Goal: Communication & Community: Answer question/provide support

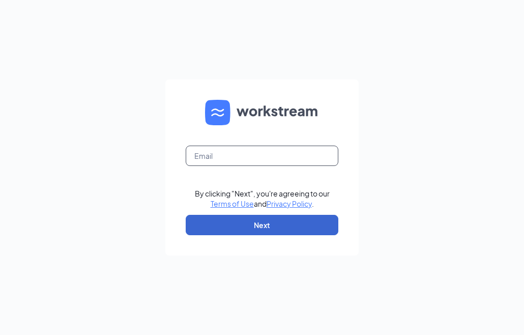
type input "[EMAIL_ADDRESS][DOMAIN_NAME]"
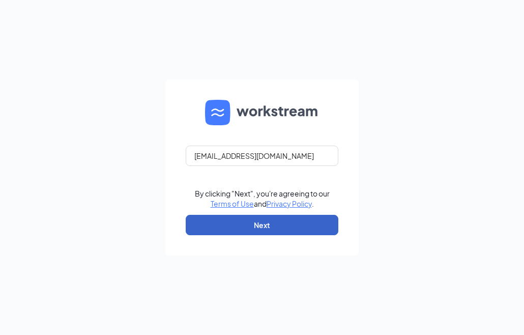
click at [229, 229] on button "Next" at bounding box center [262, 225] width 153 height 20
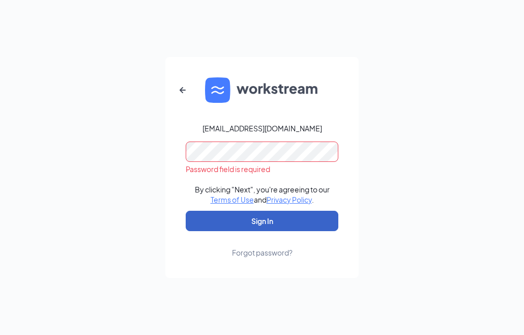
click at [264, 217] on button "Sign In" at bounding box center [262, 221] width 153 height 20
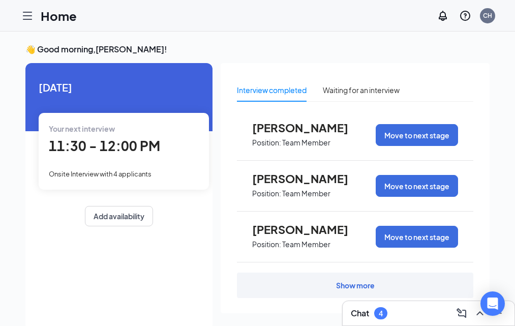
click at [0, 0] on link "Applicants" at bounding box center [0, 0] width 0 height 0
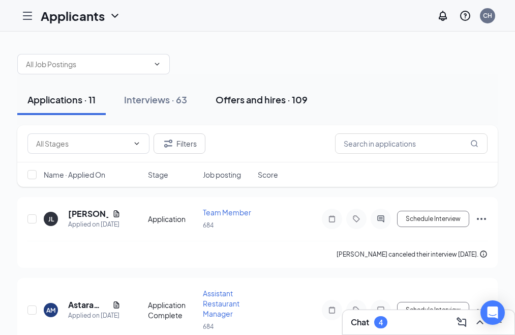
click at [308, 102] on div "Offers and hires · 109" at bounding box center [262, 99] width 92 height 13
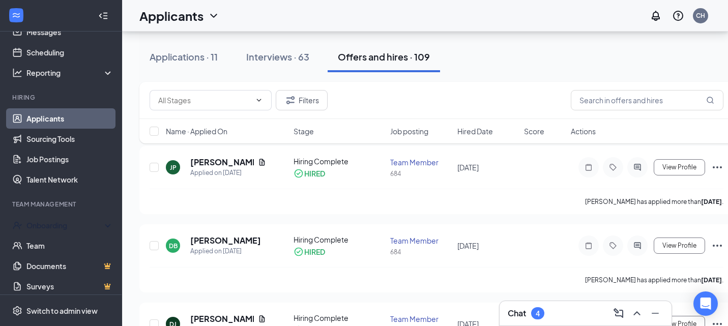
scroll to position [83, 0]
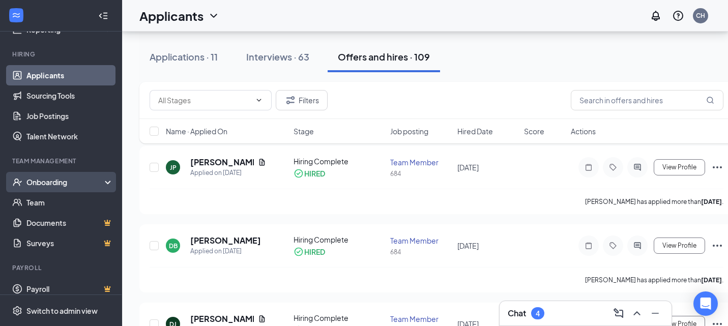
click at [68, 185] on div "Onboarding" at bounding box center [65, 182] width 78 height 10
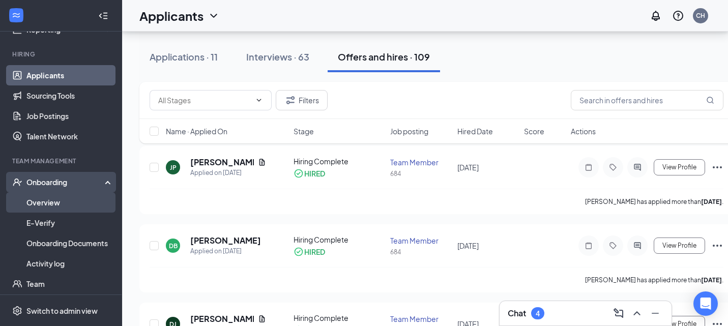
click at [68, 198] on link "Overview" at bounding box center [69, 202] width 87 height 20
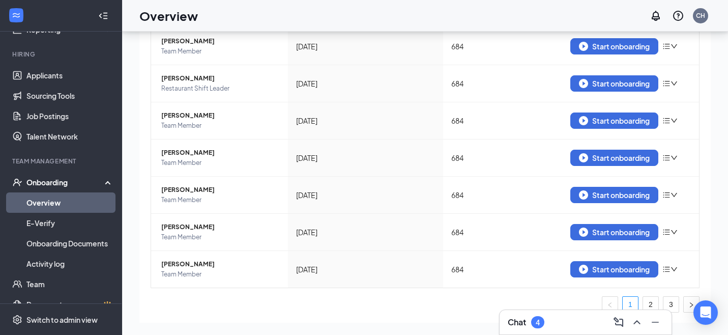
scroll to position [243, 0]
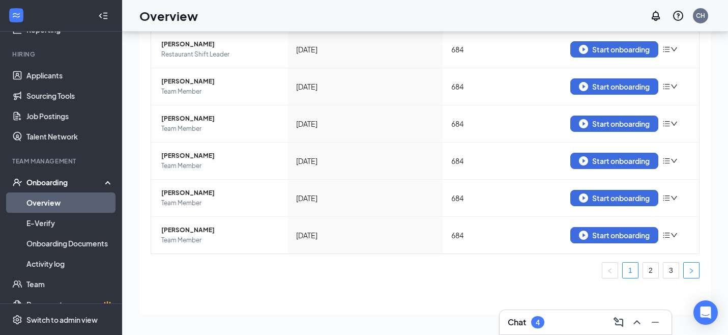
click at [523, 270] on icon "right" at bounding box center [691, 270] width 3 height 5
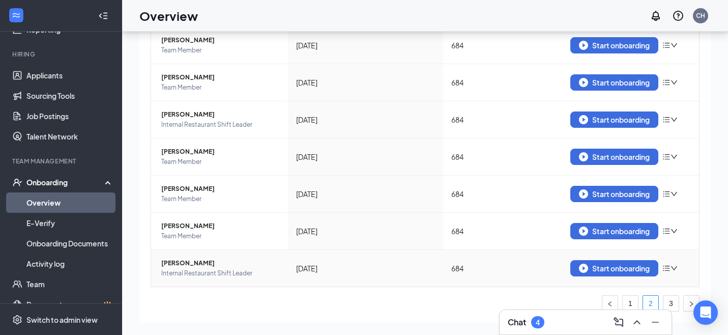
scroll to position [192, 0]
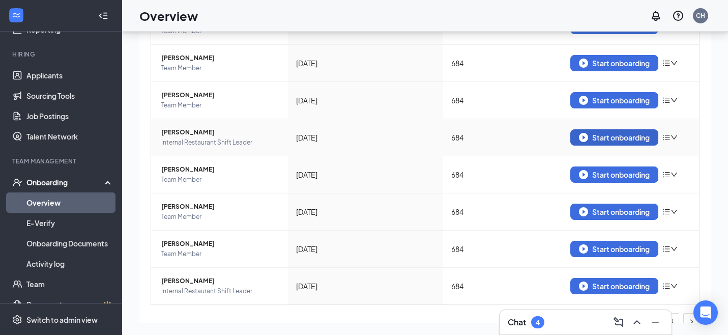
click at [523, 139] on div "Start onboarding" at bounding box center [614, 137] width 71 height 9
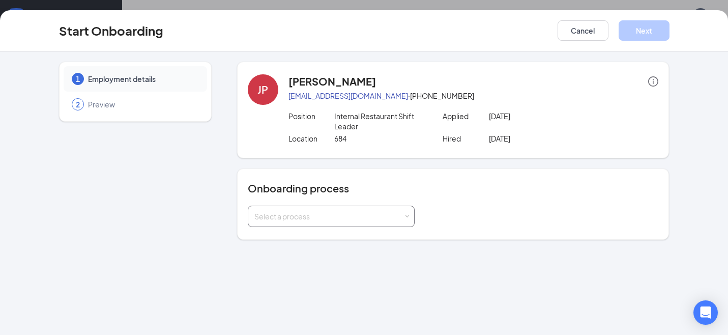
click at [332, 213] on div "Select a process" at bounding box center [328, 216] width 149 height 10
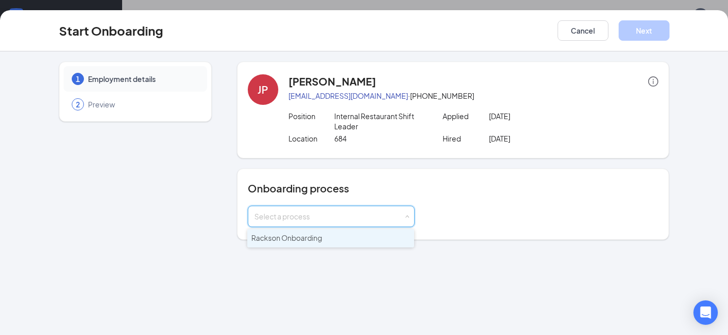
click at [327, 234] on li "Rackson Onboarding" at bounding box center [330, 238] width 167 height 18
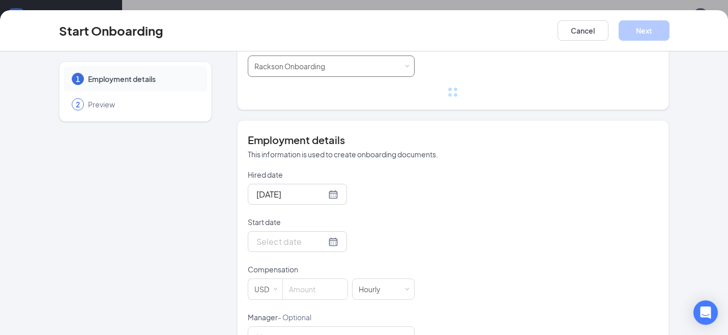
scroll to position [153, 0]
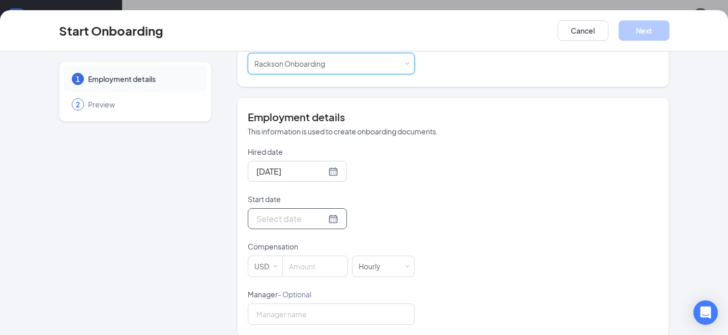
click at [324, 221] on div at bounding box center [297, 218] width 82 height 13
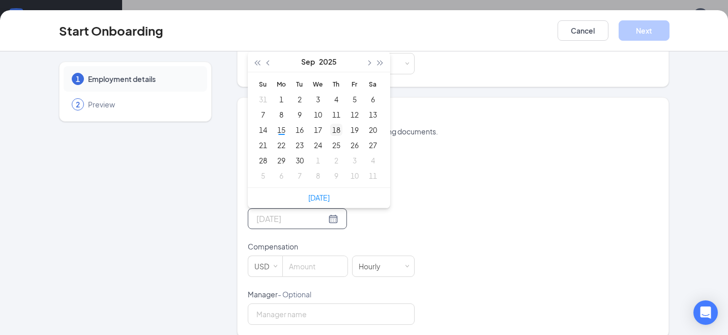
type input "[DATE]"
click at [331, 128] on div "18" at bounding box center [336, 130] width 12 height 12
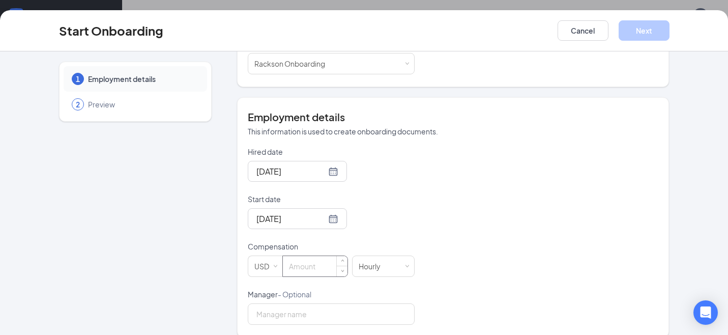
click at [312, 262] on input at bounding box center [315, 266] width 65 height 20
type input "15.5"
click at [434, 216] on div "Hired date [DATE] Start date [DATE] [DATE] Su Mo Tu We Th Fr Sa 31 1 2 3 4 5 6 …" at bounding box center [453, 235] width 411 height 178
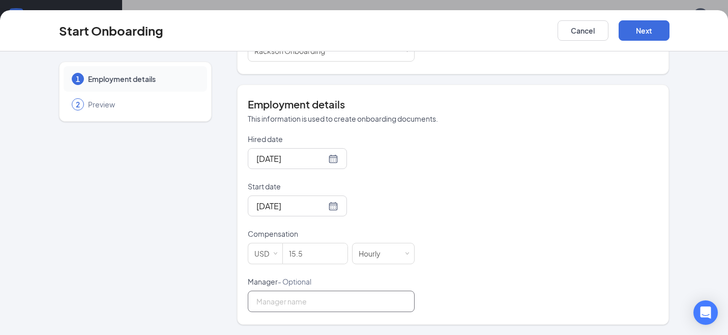
click at [293, 302] on input "Manager - Optional" at bounding box center [331, 300] width 167 height 21
type input "C"
type input "[PERSON_NAME]"
click at [523, 33] on button "Next" at bounding box center [644, 30] width 51 height 20
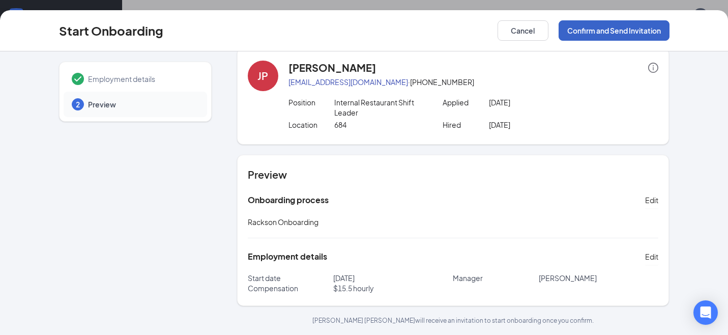
click at [523, 32] on button "Confirm and Send Invitation" at bounding box center [613, 30] width 111 height 20
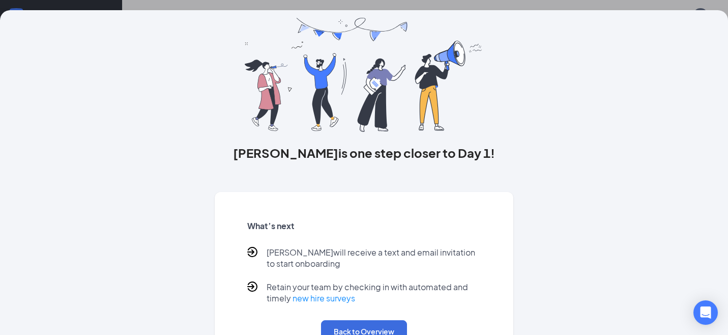
scroll to position [69, 0]
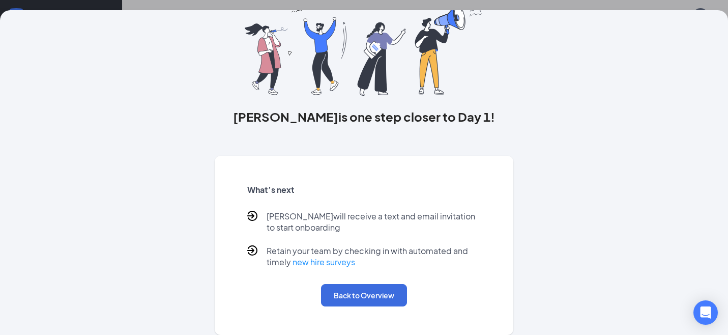
click at [86, 3] on div "[PERSON_NAME] is one step closer to Day 1! What’s next [PERSON_NAME] will recei…" at bounding box center [364, 167] width 728 height 335
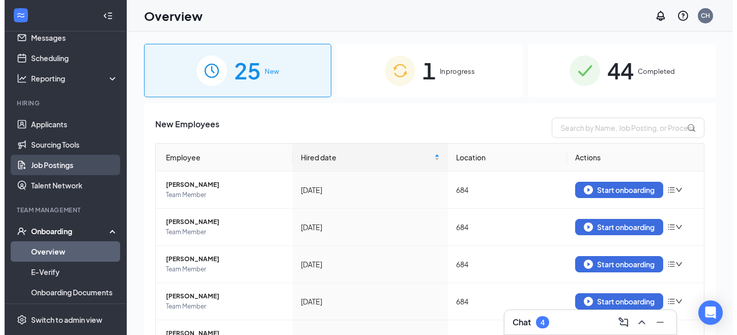
scroll to position [0, 0]
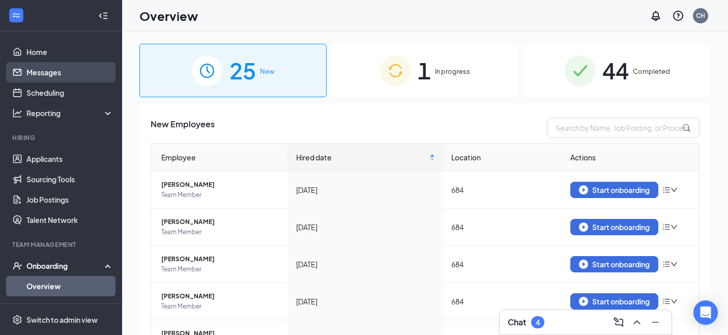
click at [49, 78] on link "Messages" at bounding box center [69, 72] width 87 height 20
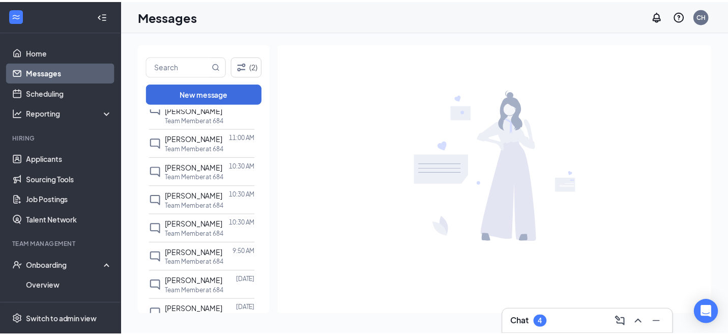
scroll to position [254, 0]
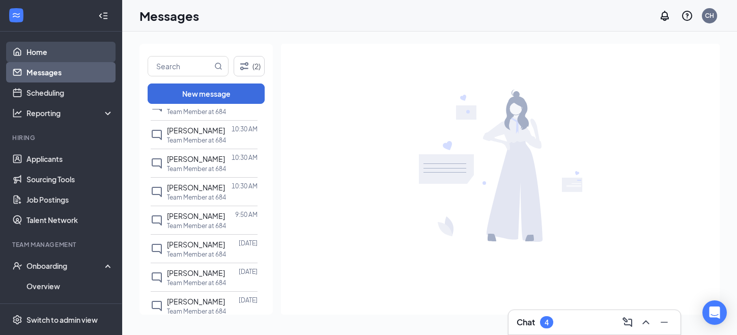
click at [41, 56] on link "Home" at bounding box center [69, 52] width 87 height 20
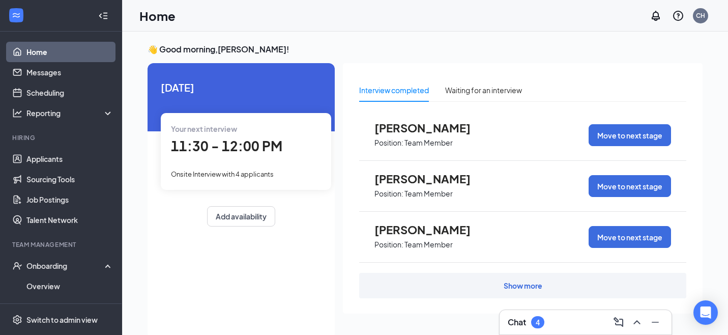
click at [204, 312] on div "[DATE] Your next interview 11:30 - 12:00 PM Onsite Interview with 4 applicants …" at bounding box center [241, 201] width 187 height 276
click at [45, 162] on link "Applicants" at bounding box center [69, 159] width 87 height 20
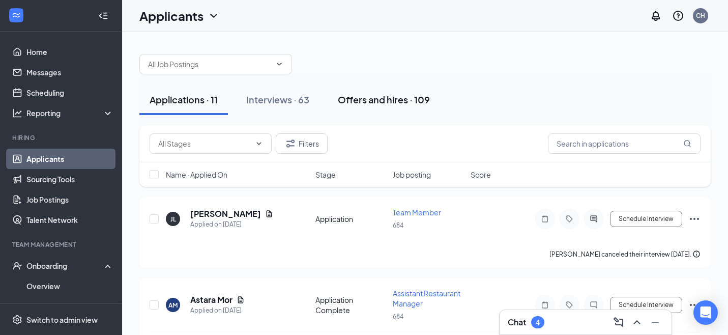
click at [360, 105] on div "Offers and hires · 109" at bounding box center [384, 99] width 92 height 13
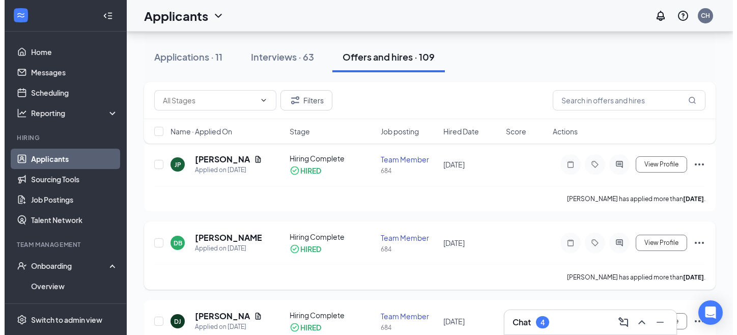
scroll to position [102, 0]
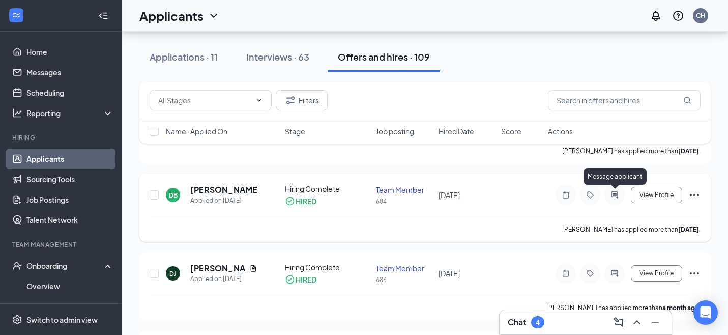
click at [523, 194] on icon "ActiveChat" at bounding box center [614, 195] width 12 height 8
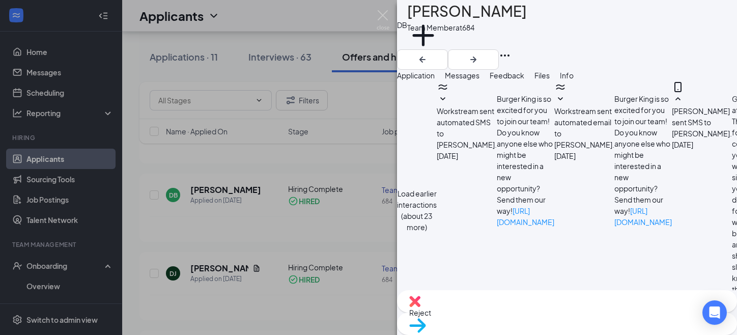
scroll to position [609, 0]
type textarea "Please make sure to come up so we can get a cope of your ID and we can move to …"
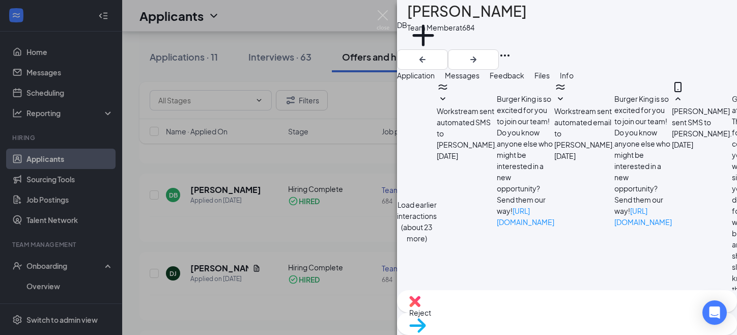
click at [259, 229] on div "DB [PERSON_NAME] Team Member at 684 Add a tag Application Messages Feedback Fil…" at bounding box center [368, 167] width 737 height 335
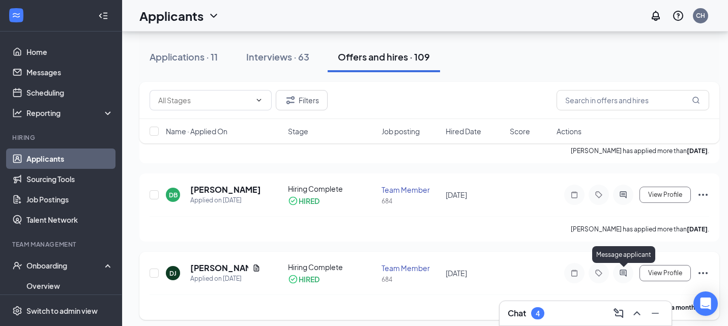
click at [523, 275] on icon "ActiveChat" at bounding box center [623, 273] width 12 height 8
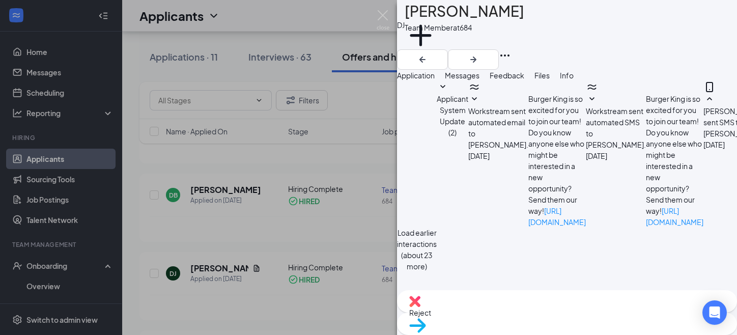
scroll to position [552, 0]
type textarea "hello ! are you able to start [DATE]? 5pm ?"
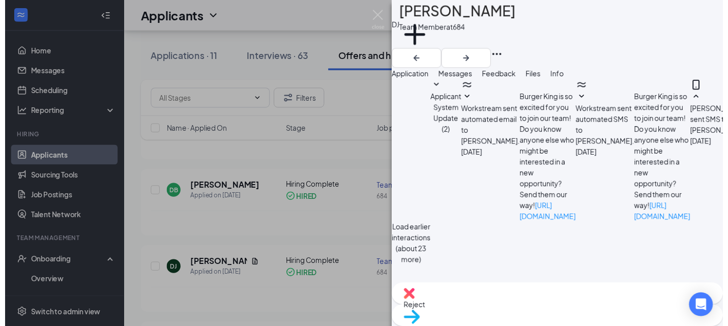
scroll to position [617, 0]
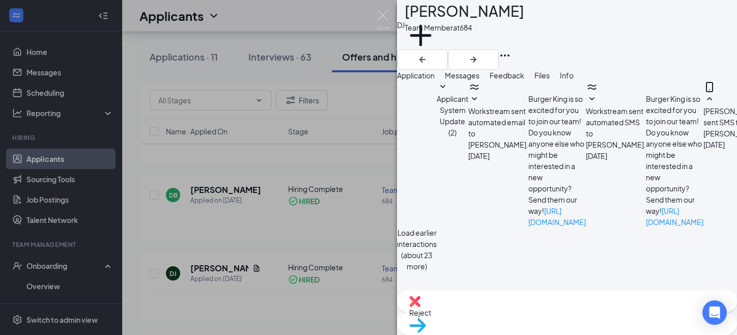
click at [298, 231] on div "DJ [PERSON_NAME] Team Member at 684 Add a tag Application Messages Feedback Fil…" at bounding box center [368, 167] width 737 height 335
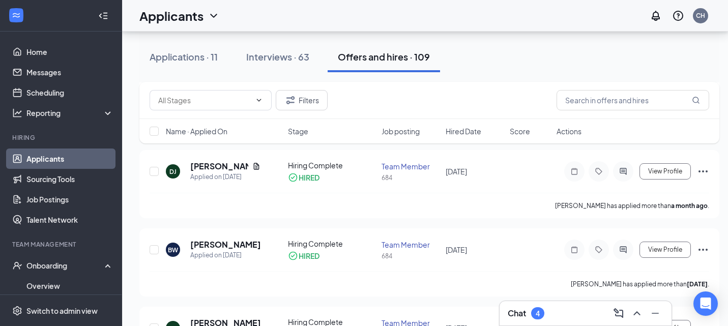
scroll to position [51, 0]
